Goal: Find specific page/section: Find specific page/section

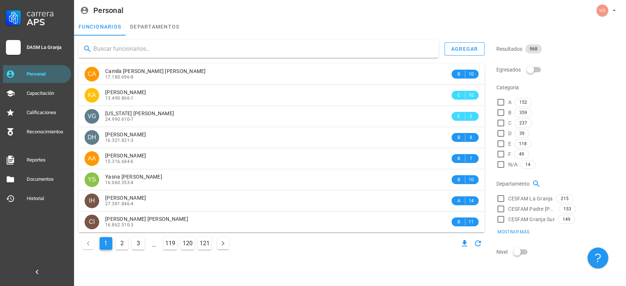
click at [134, 51] on input "text" at bounding box center [262, 49] width 339 height 12
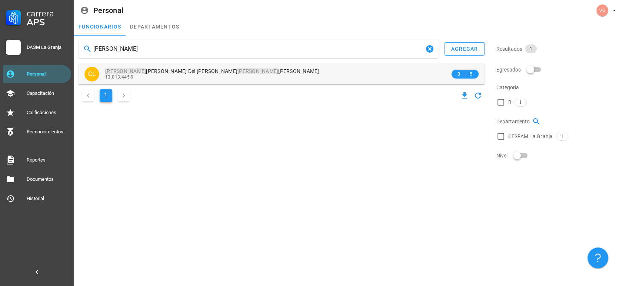
type input "CLAUDIA LUNA"
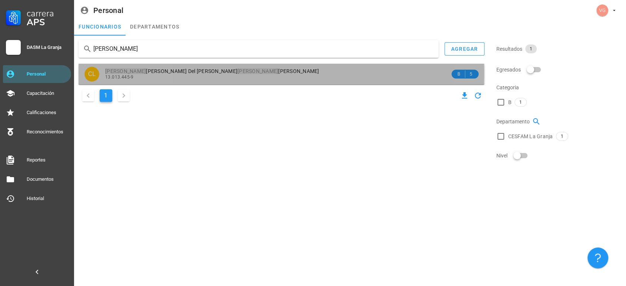
click at [195, 65] on div "Claudia Esmeralda Del Carmen Luna Contreras 13.013.445-9" at bounding box center [277, 74] width 345 height 20
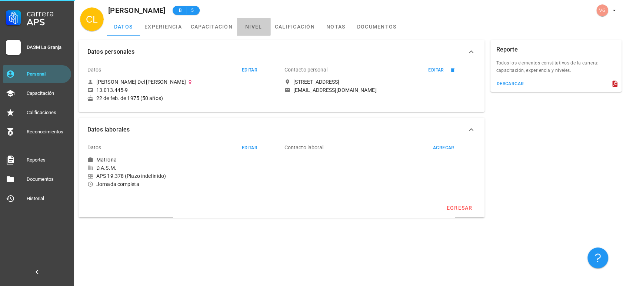
click at [246, 27] on link "nivel" at bounding box center [253, 27] width 33 height 18
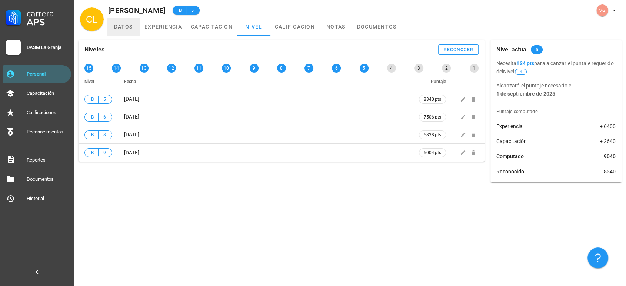
click at [124, 28] on link "datos" at bounding box center [123, 27] width 33 height 18
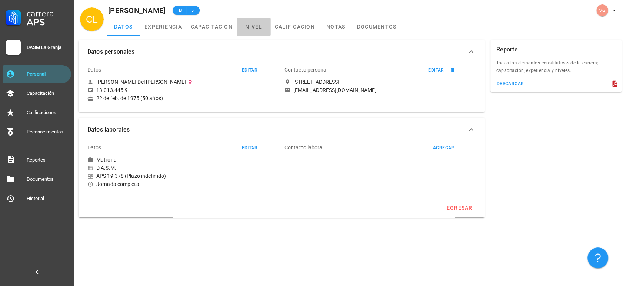
click at [255, 26] on link "nivel" at bounding box center [253, 27] width 33 height 18
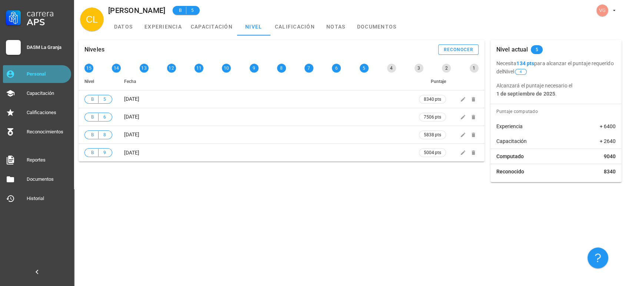
click at [39, 78] on div "Personal" at bounding box center [47, 74] width 41 height 12
